Goal: Find contact information: Find contact information

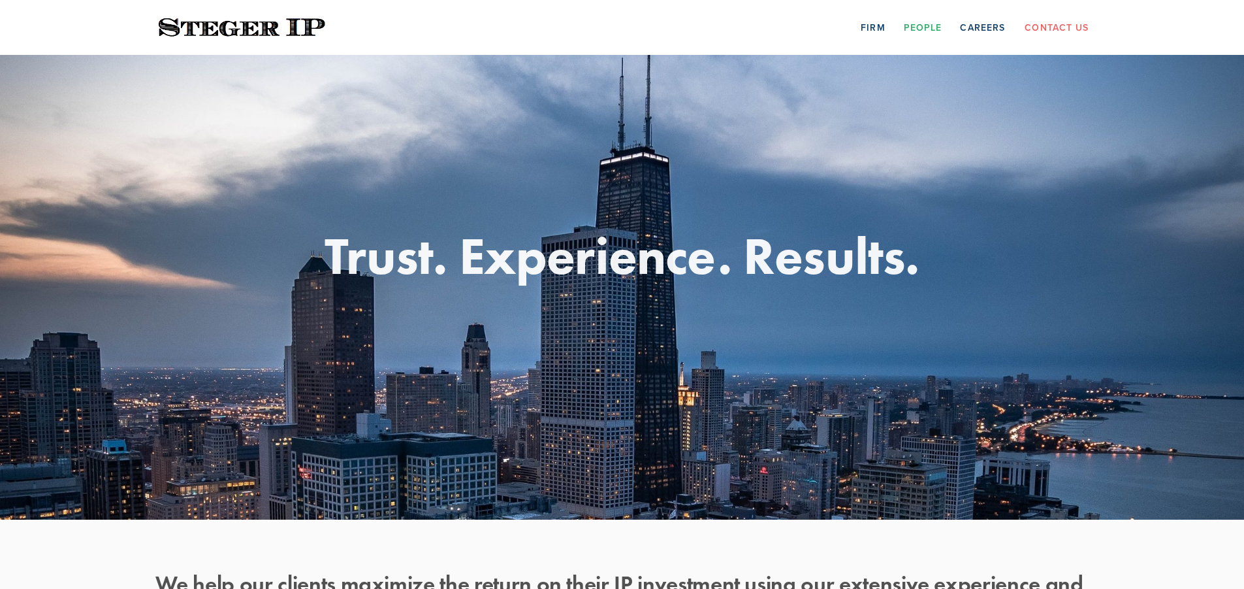
click at [926, 30] on link "People" at bounding box center [923, 27] width 39 height 20
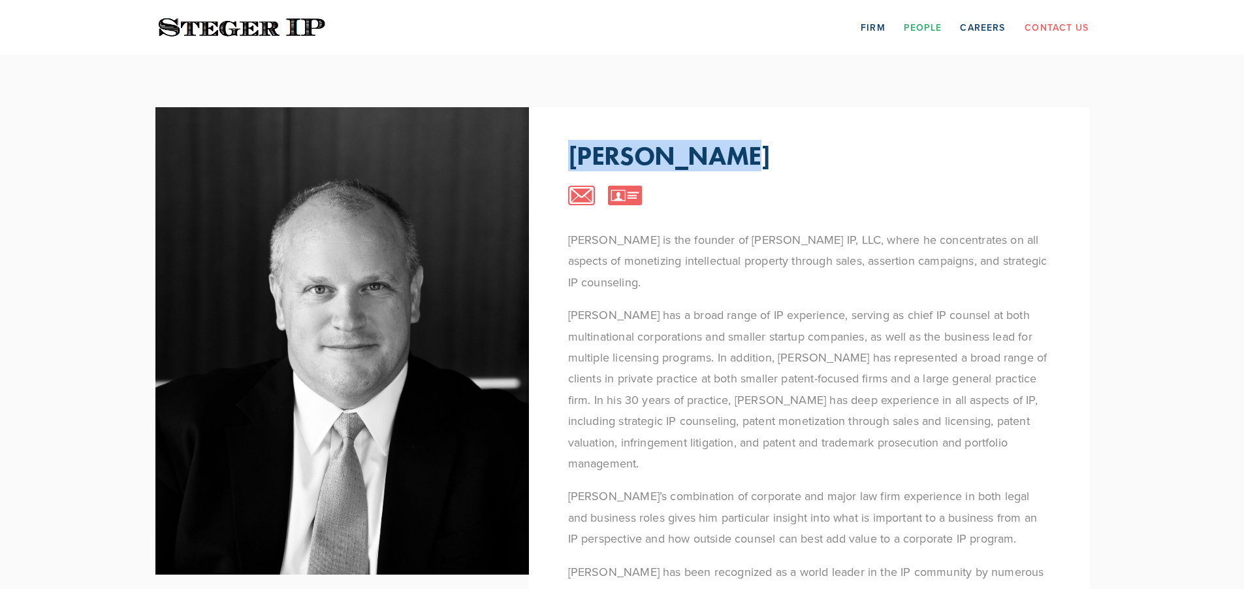
drag, startPoint x: 565, startPoint y: 144, endPoint x: 707, endPoint y: 153, distance: 142.7
click at [707, 153] on div "Steve Steger Steve Steger is the founder of Steger IP, LLC, where he concentrat…" at bounding box center [809, 417] width 560 height 620
copy p "Steve Steger"
click at [1045, 22] on link "Contact Us" at bounding box center [1057, 27] width 64 height 20
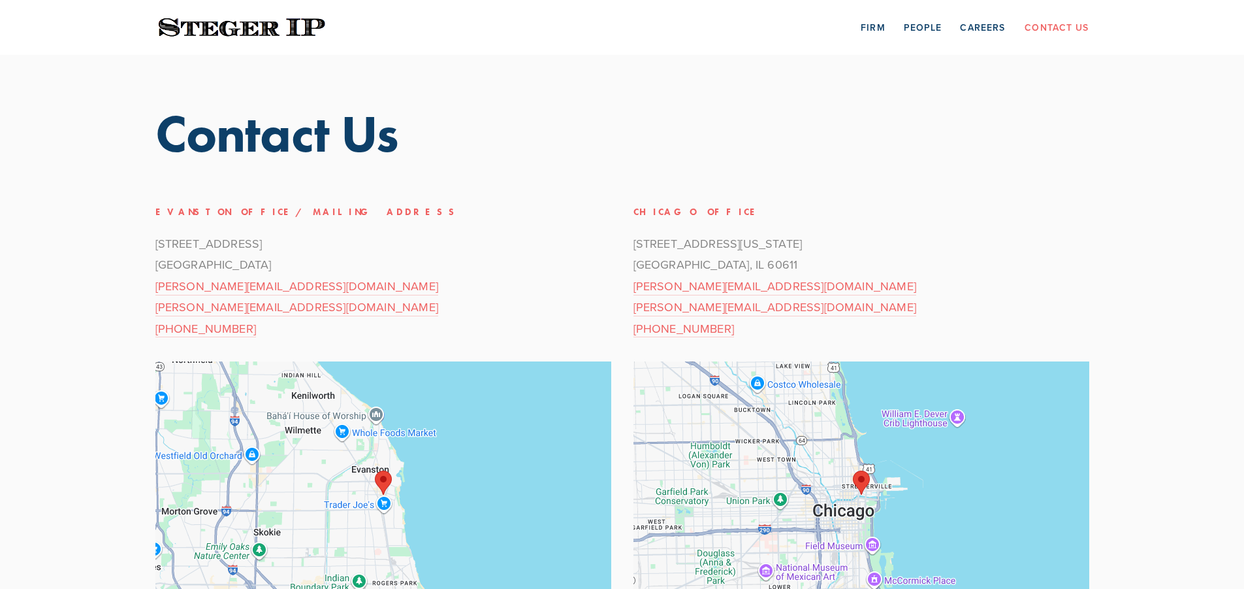
drag, startPoint x: 133, startPoint y: 237, endPoint x: 259, endPoint y: 262, distance: 127.8
click at [259, 262] on div "Contact Us Evanston Office/Mailing Address [STREET_ADDRESS] [PERSON_NAME][EMAIL…" at bounding box center [623, 373] width 980 height 636
copy p "[STREET_ADDRESS]"
click at [480, 294] on p "[STREET_ADDRESS] [PERSON_NAME][EMAIL_ADDRESS][DOMAIN_NAME] [PERSON_NAME][EMAIL_…" at bounding box center [383, 286] width 456 height 106
drag, startPoint x: 146, startPoint y: 331, endPoint x: 229, endPoint y: 332, distance: 82.3
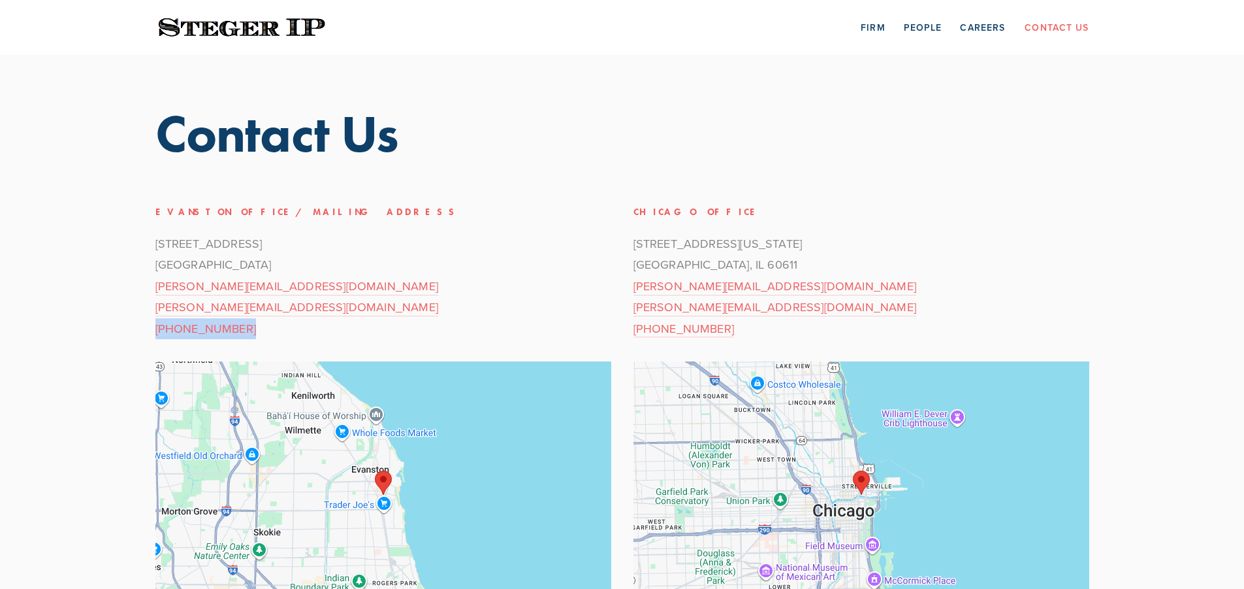
click at [229, 332] on div "Evanston Office/Mailing Address [STREET_ADDRESS] [PERSON_NAME][EMAIL_ADDRESS][D…" at bounding box center [383, 271] width 478 height 158
copy link "[PHONE_NUMBER]"
